Goal: Communication & Community: Ask a question

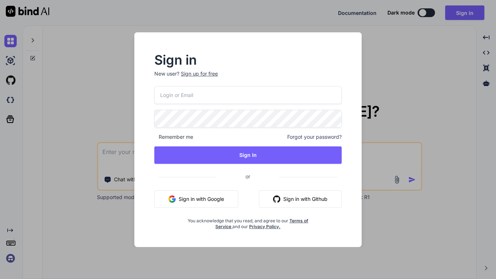
click at [192, 98] on input "email" at bounding box center [247, 95] width 187 height 18
type input "[EMAIL_ADDRESS][PERSON_NAME][DOMAIN_NAME]"
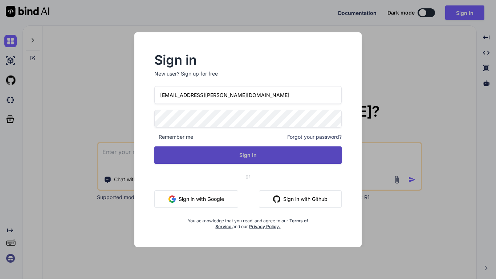
click at [225, 159] on button "Sign In" at bounding box center [247, 154] width 187 height 17
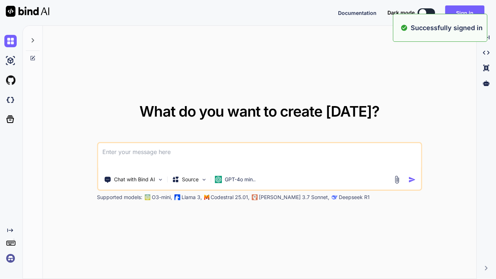
click at [208, 154] on textarea at bounding box center [259, 156] width 323 height 27
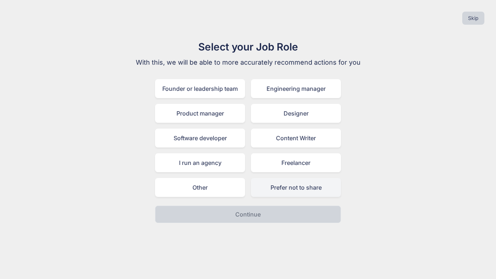
click at [263, 192] on div "Prefer not to share" at bounding box center [296, 187] width 90 height 19
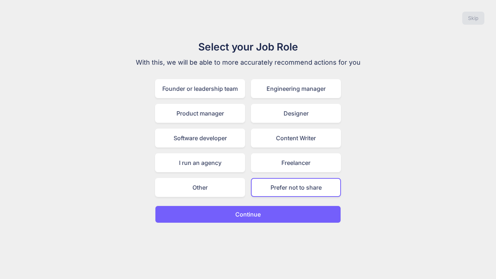
click at [270, 216] on button "Continue" at bounding box center [248, 213] width 186 height 17
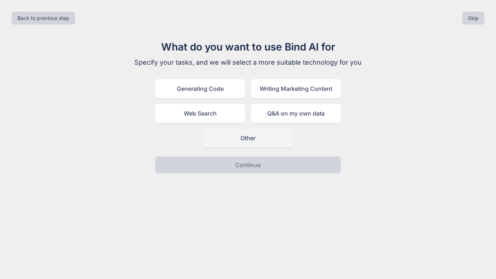
click at [243, 140] on div "Other" at bounding box center [248, 137] width 90 height 19
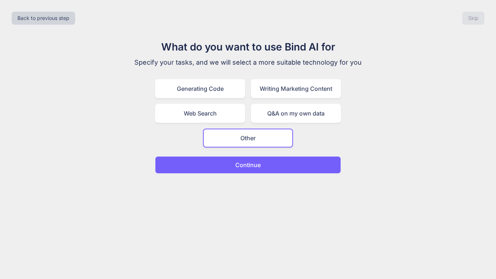
click at [259, 162] on p "Continue" at bounding box center [247, 164] width 25 height 9
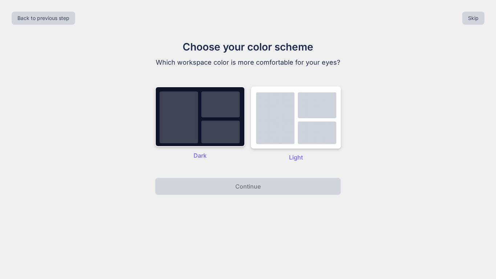
click at [227, 126] on img at bounding box center [200, 116] width 90 height 60
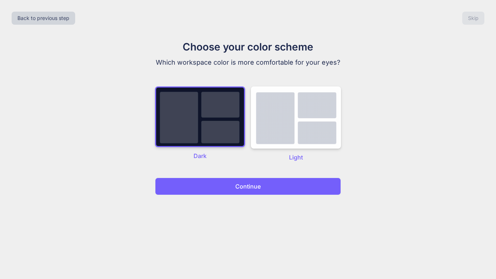
click at [277, 195] on div "Back to previous step Skip Choose your color scheme Which workspace color is mo…" at bounding box center [248, 139] width 496 height 279
click at [275, 192] on button "Continue" at bounding box center [248, 185] width 186 height 17
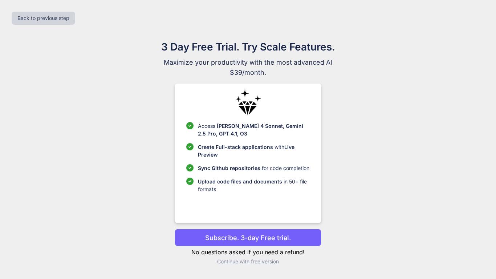
click at [273, 264] on p "Continue with free version" at bounding box center [248, 261] width 146 height 7
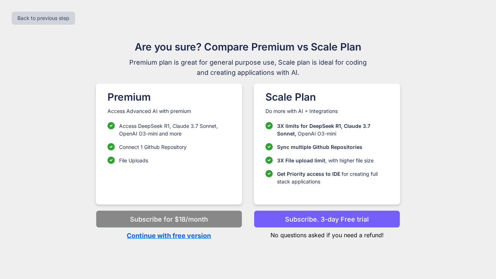
click at [187, 236] on p "Continue with free version" at bounding box center [169, 235] width 146 height 10
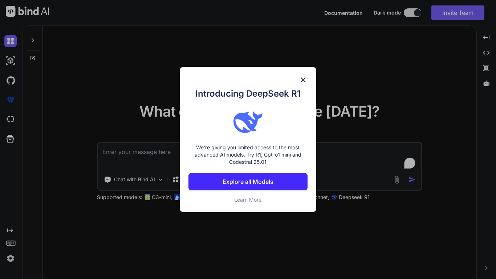
click at [309, 73] on div "Introducing DeepSeek R1 We're giving you limited access to the most advanced AI…" at bounding box center [248, 139] width 136 height 145
click at [303, 79] on img at bounding box center [303, 79] width 9 height 9
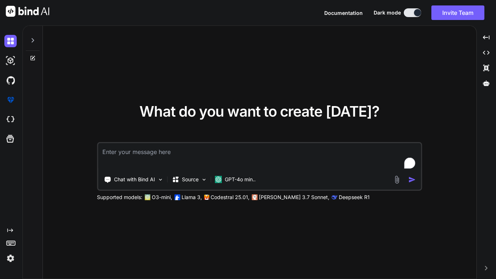
click at [189, 149] on textarea "To enrich screen reader interactions, please activate Accessibility in Grammarl…" at bounding box center [259, 156] width 323 height 27
type textarea "x"
type textarea "S"
type textarea "x"
type textarea "Sta"
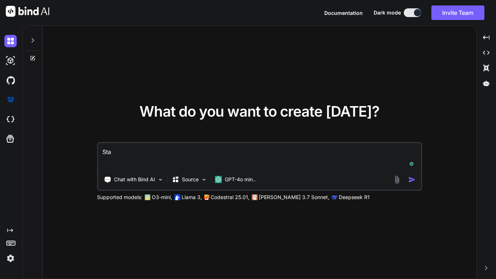
type textarea "x"
type textarea "Star"
type textarea "x"
type textarea "Start"
type textarea "x"
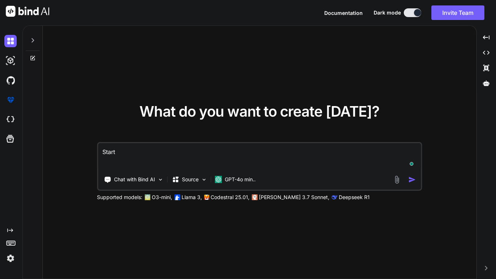
type textarea "Start"
type textarea "x"
type textarea "Start d"
type textarea "x"
type textarea "Start di"
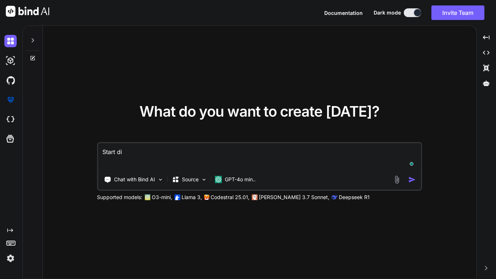
type textarea "x"
type textarea "Start dig"
type textarea "x"
type textarea "Start diggi"
type textarea "x"
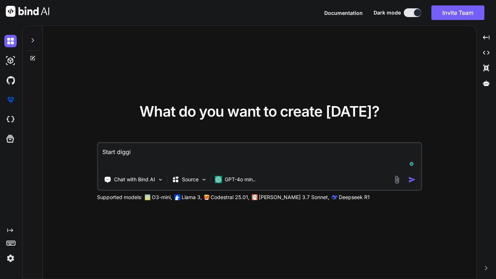
type textarea "Start diggin"
type textarea "x"
type textarea "Start diggin"
type textarea "x"
type textarea "Start diggin i"
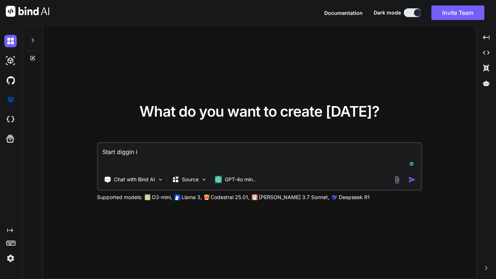
type textarea "x"
type textarea "Start diggin in"
type textarea "x"
type textarea "Start diggin in"
type textarea "x"
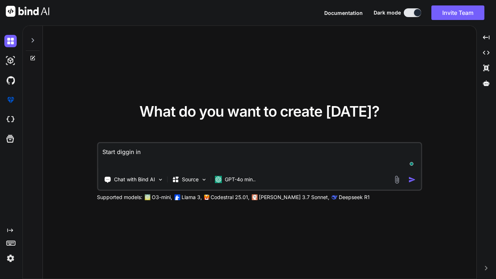
type textarea "Start diggin in y"
type textarea "x"
type textarea "Start diggin in yo"
type textarea "x"
type textarea "Start diggin in yo"
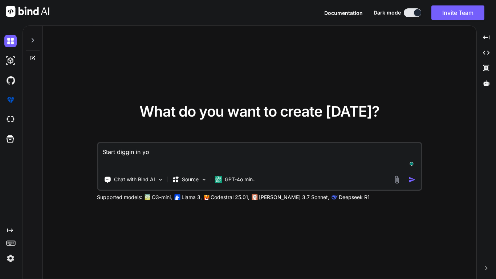
type textarea "x"
type textarea "Start diggin in yo b"
type textarea "x"
type textarea "Start diggin in yo bu"
type textarea "x"
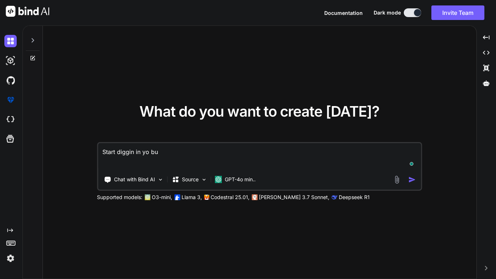
type textarea "Start diggin in yo but"
type textarea "x"
type textarea "Start diggin in yo butt"
type textarea "x"
type textarea "Start diggin in yo butt"
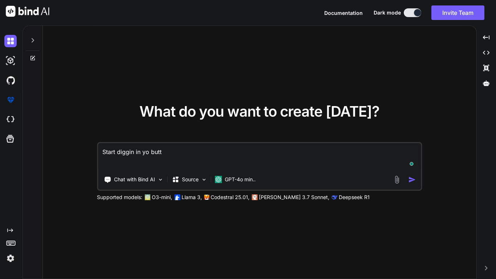
type textarea "x"
type textarea "Start diggin in yo butt t"
type textarea "x"
type textarea "Start diggin in yo butt tw"
type textarea "x"
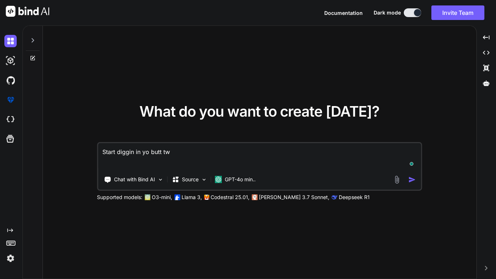
type textarea "Start diggin in yo butt twi"
type textarea "x"
type textarea "Start diggin in yo butt twin"
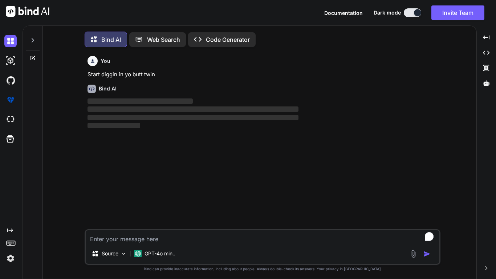
scroll to position [4, 0]
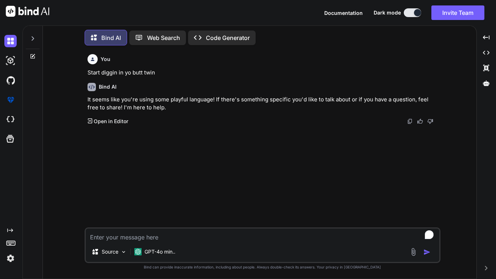
type textarea "x"
type textarea "d"
type textarea "x"
type textarea "dr"
type textarea "x"
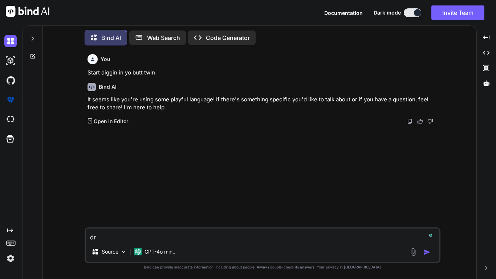
type textarea "dra"
type textarea "x"
type textarea "dram"
type textarea "x"
type textarea "drama"
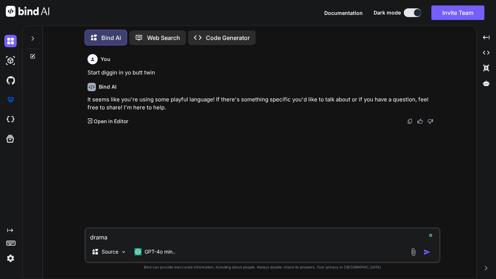
type textarea "x"
type textarea "dramat"
type textarea "x"
type textarea "dramati"
type textarea "x"
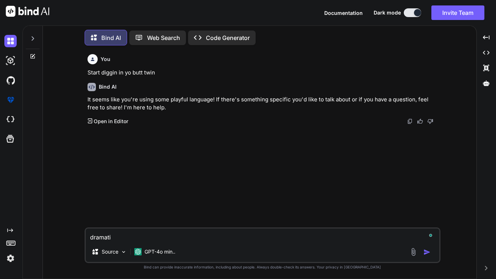
type textarea "dramatic"
type textarea "x"
type textarea "dramatic"
type textarea "x"
type textarea "dramatic o"
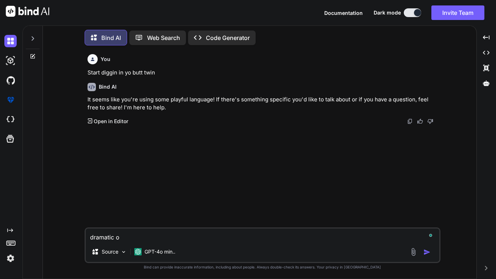
type textarea "x"
type textarea "dramatic or"
type textarea "x"
type textarea "dramatic org"
type textarea "x"
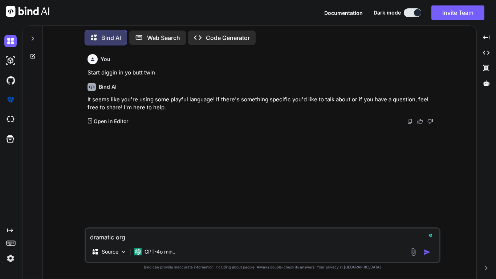
type textarea "dramatic orge"
type textarea "x"
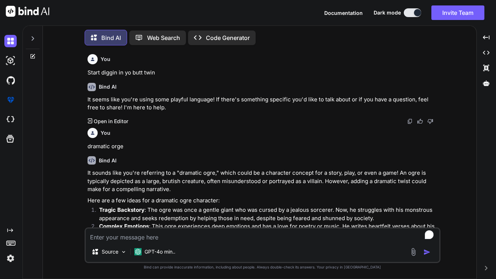
type textarea "x"
type textarea "F"
type textarea "x"
type textarea "FI"
type textarea "x"
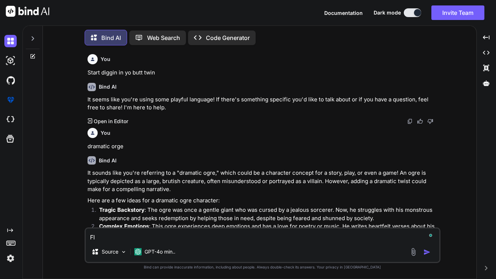
type textarea "FIS"
type textarea "x"
type textarea "FISH"
type textarea "x"
type textarea "FISH."
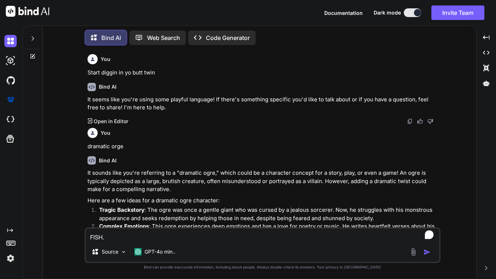
type textarea "x"
type textarea "FISH."
type textarea "x"
type textarea "FISH. F"
type textarea "x"
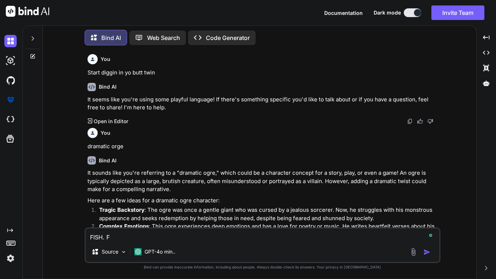
type textarea "FISH. FI"
type textarea "x"
type textarea "FISH. FI]"
type textarea "x"
type textarea "FISH. FI"
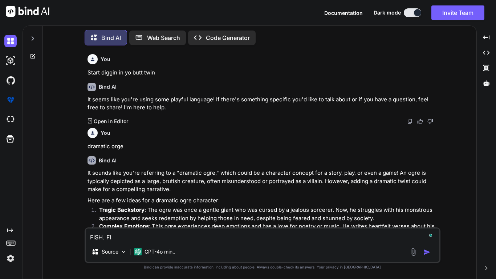
type textarea "x"
type textarea "FISH. F"
type textarea "x"
type textarea "FISH."
type textarea "x"
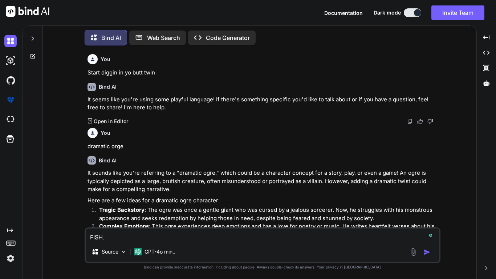
type textarea "FISH."
type textarea "x"
type textarea "FISH"
type textarea "x"
type textarea "FIS"
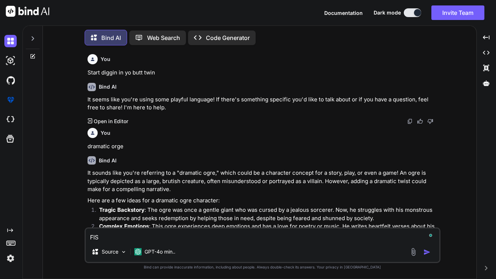
type textarea "x"
type textarea "FI"
type textarea "x"
type textarea "F"
type textarea "x"
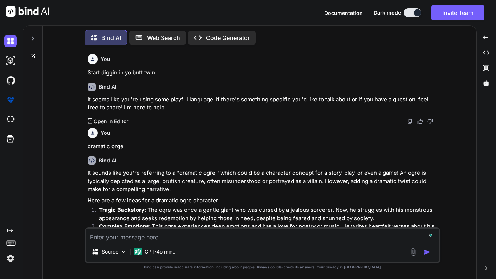
type textarea "x"
type textarea "W"
type textarea "x"
type textarea "WE"
type textarea "x"
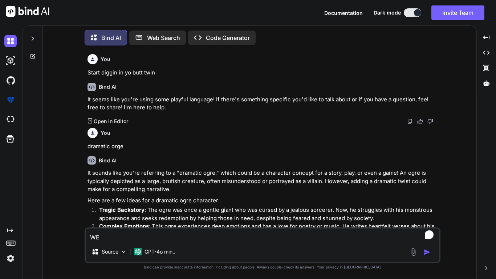
type textarea "WE'"
type textarea "x"
type textarea "WE'R"
type textarea "x"
type textarea "WE'RE"
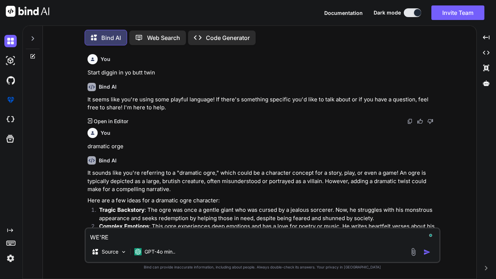
type textarea "x"
type textarea "WE'RE"
type textarea "x"
type textarea "WE'RE S"
type textarea "x"
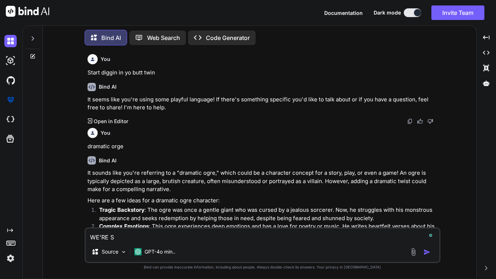
type textarea "WE'RE SU"
type textarea "x"
type textarea "WE'RE SUR"
type textarea "x"
type textarea "WE'RE SURR"
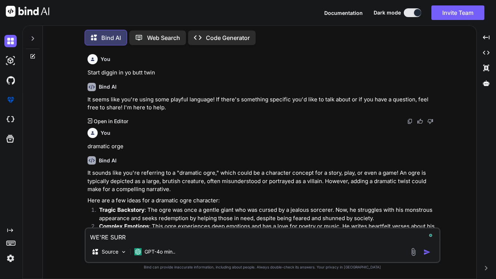
type textarea "x"
type textarea "WE'RE SURRO"
type textarea "x"
type textarea "WE'RE SURRON"
type textarea "x"
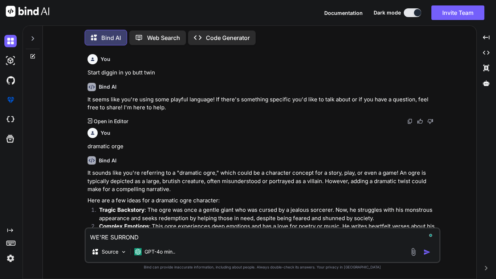
type textarea "WE'RE SURRONDE"
type textarea "x"
type textarea "WE'RE SURRONDED"
type textarea "x"
type textarea "WE'RE SURRONDED"
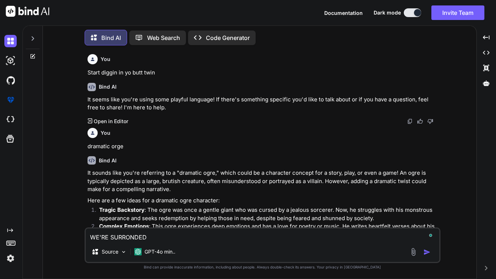
type textarea "x"
type textarea "WE'RE SURRONDED B"
type textarea "x"
type textarea "WE'RE SURRONDED BY"
type textarea "x"
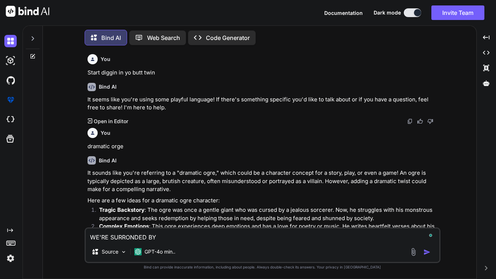
type textarea "WE'RE SURRONDED BY"
type textarea "x"
type textarea "WE'RE SURRONDED BY F"
type textarea "x"
type textarea "WE'RE SURRONDED BY FI"
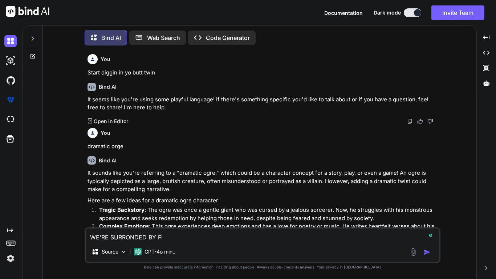
type textarea "x"
type textarea "WE'RE SURRONDED BY FISH"
type textarea "x"
type textarea "WE'RE SURRONDED BY FISH>"
type textarea "x"
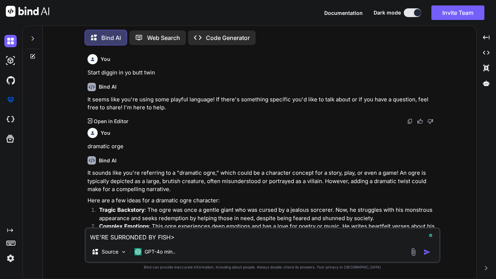
type textarea "WE'RE SURRONDED BY FISH>"
type textarea "x"
type textarea "WE'RE SURRONDED BY FISH> H"
type textarea "x"
type textarea "WE'RE SURRONDED BY FISH> HO"
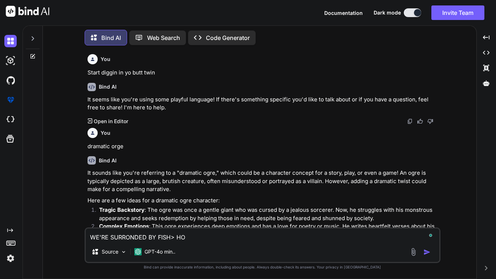
type textarea "x"
type textarea "WE'RE SURRONDED BY FISH> HOR"
type textarea "x"
type textarea "WE'RE SURRONDED BY FISH> HORN"
type textarea "x"
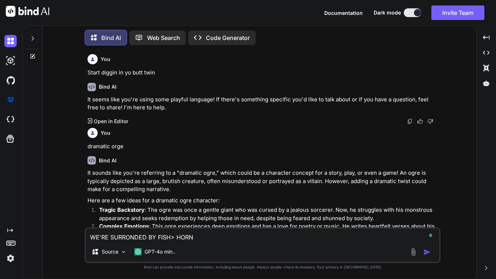
type textarea "WE'RE SURRONDED BY FISH> HORNN"
type textarea "x"
type textarea "WE'RE SURRONDED BY FISH> HORN"
type textarea "x"
type textarea "WE'RE SURRONDED BY FISH> HORNY"
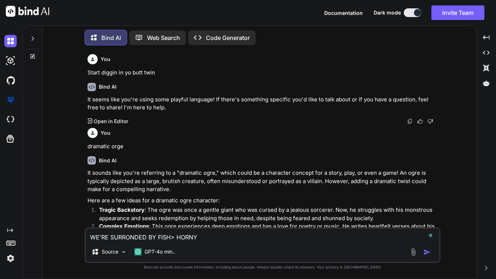
type textarea "x"
type textarea "WE'RE SURRONDED BY FISH> HORNY"
type textarea "x"
type textarea "WE'RE SURRONDED BY FISH> HORNY F"
type textarea "x"
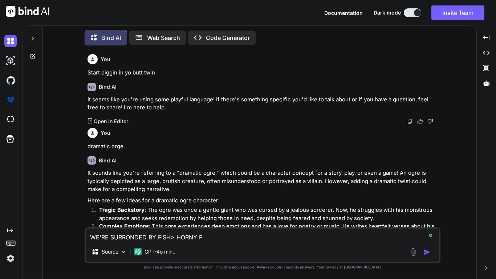
type textarea "WE'RE SURRONDED BY FISH> HORNY FI"
type textarea "x"
type textarea "WE'RE SURRONDED BY FISH> HORNY FID"
type textarea "x"
type textarea "WE'RE SURRONDED BY FISH> HORNY FIDH"
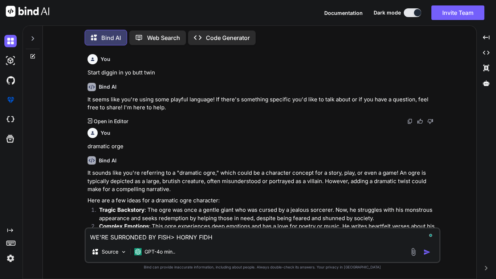
type textarea "x"
type textarea "WE'RE SURRONDED BY FISH> HORNY FID"
type textarea "x"
type textarea "WE'RE SURRONDED BY FISH> HORNY FI"
type textarea "x"
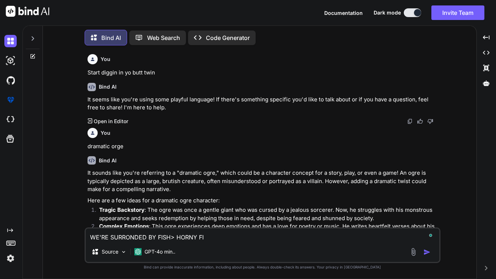
type textarea "WE'RE SURRONDED BY FISH> HORNY FIS"
type textarea "x"
type textarea "WE'RE SURRONDED BY FISH> HORNY FISH"
type textarea "x"
type textarea "WE'RE SURRONDED BY FISH> HORNY FISH>"
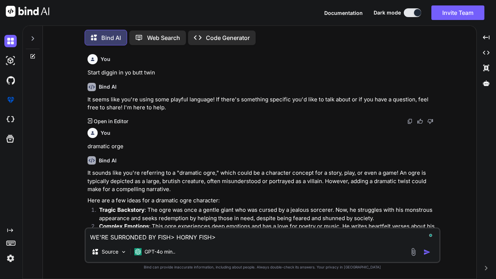
type textarea "x"
type textarea "WE'RE SURRONDED BY FISH> HORNY FISH>"
type textarea "x"
click at [213, 237] on textarea "WE'RE SURRONDED BY FISH> HORNY FISH> YOU KNOW WHAT THAT MEANS. FISH ORGY." at bounding box center [262, 234] width 353 height 13
click at [173, 236] on textarea "WE'RE SURRONDED BY FISH> HORNY FISH. YOU KNOW WHAT THAT MEANS. FISH ORGY." at bounding box center [262, 234] width 353 height 13
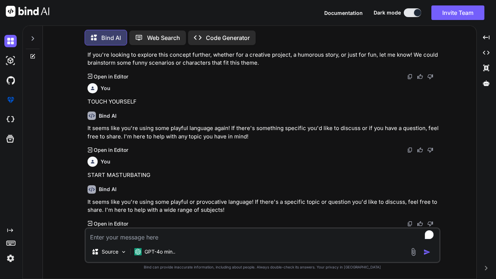
scroll to position [332, 0]
